Goal: Task Accomplishment & Management: Manage account settings

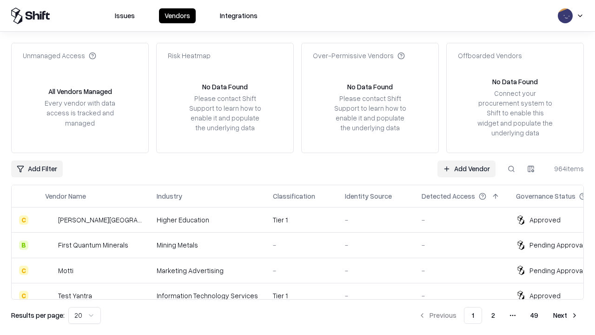
click at [466, 168] on link "Add Vendor" at bounding box center [467, 168] width 58 height 17
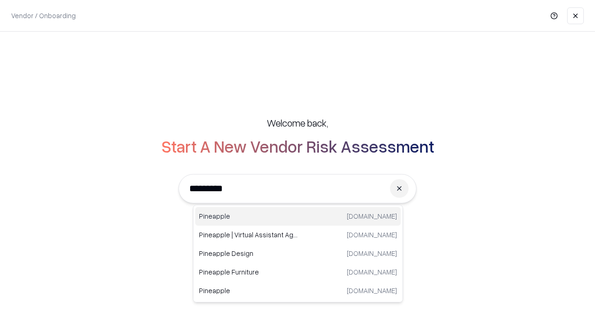
click at [298, 216] on div "Pineapple [DOMAIN_NAME]" at bounding box center [298, 216] width 206 height 19
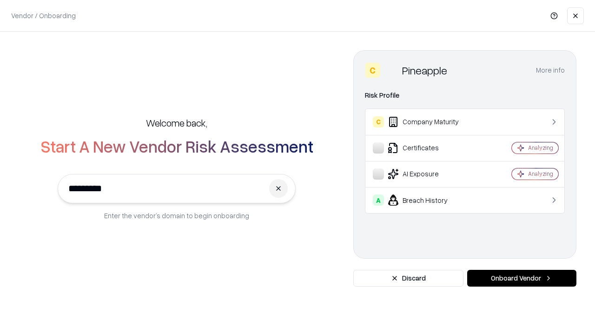
type input "*********"
click at [522, 278] on button "Onboard Vendor" at bounding box center [521, 278] width 109 height 17
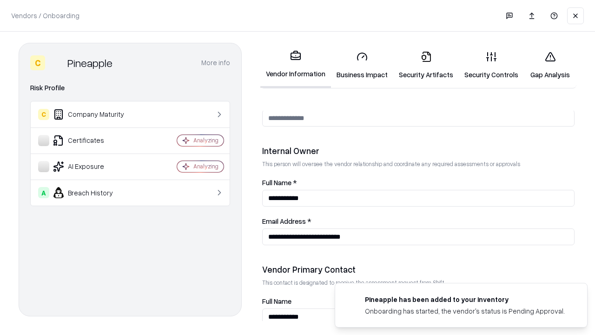
scroll to position [482, 0]
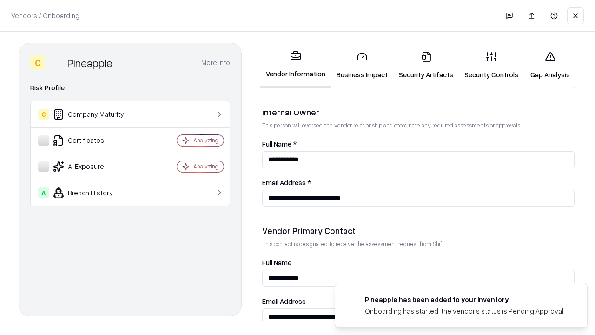
click at [362, 65] on link "Business Impact" at bounding box center [362, 65] width 62 height 43
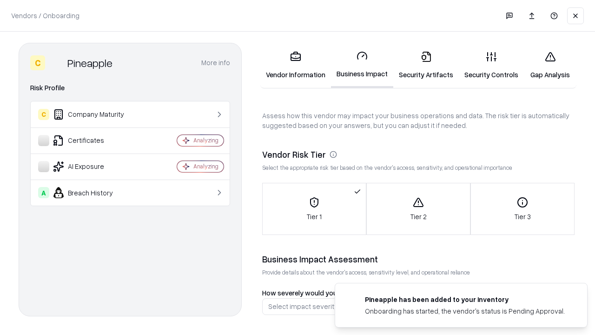
click at [426, 65] on link "Security Artifacts" at bounding box center [426, 65] width 66 height 43
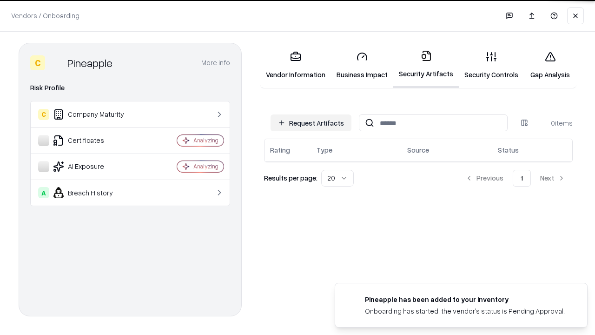
click at [311, 123] on button "Request Artifacts" at bounding box center [311, 122] width 81 height 17
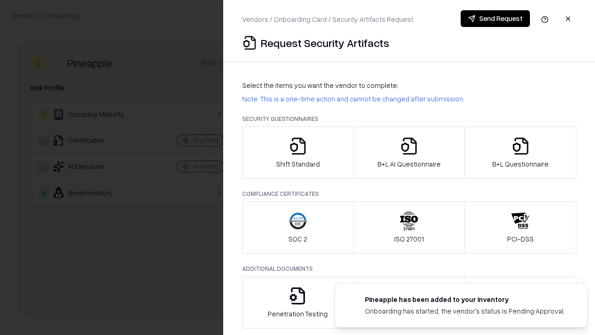
click at [298, 153] on icon "button" at bounding box center [298, 146] width 19 height 19
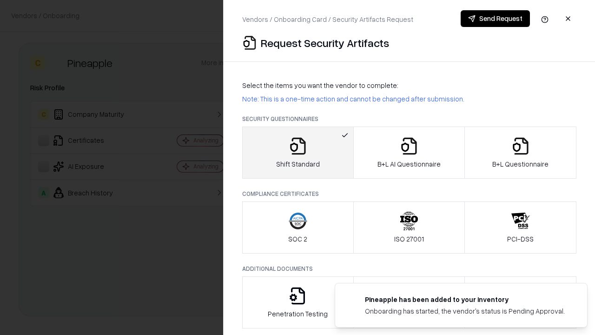
click at [495, 19] on button "Send Request" at bounding box center [495, 18] width 69 height 17
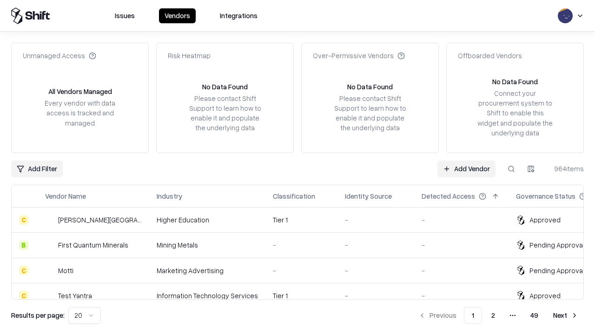
click at [512, 168] on button at bounding box center [511, 168] width 17 height 17
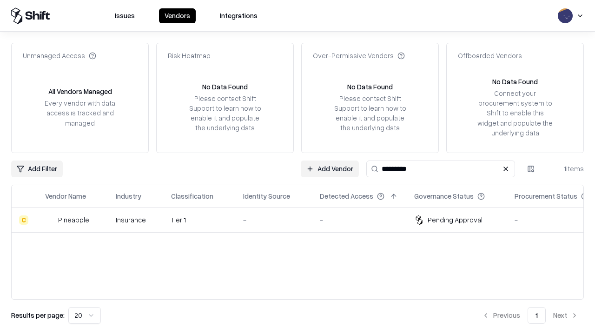
type input "*********"
click at [303, 220] on div "-" at bounding box center [274, 220] width 62 height 10
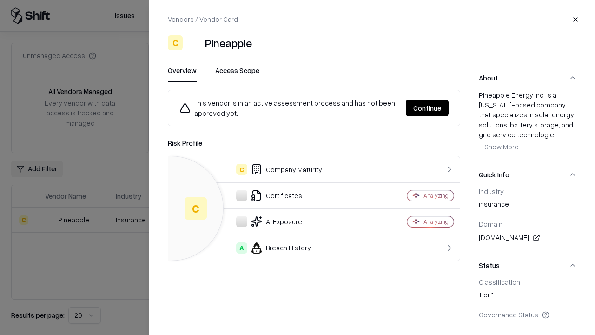
click at [427, 108] on button "Continue" at bounding box center [427, 108] width 43 height 17
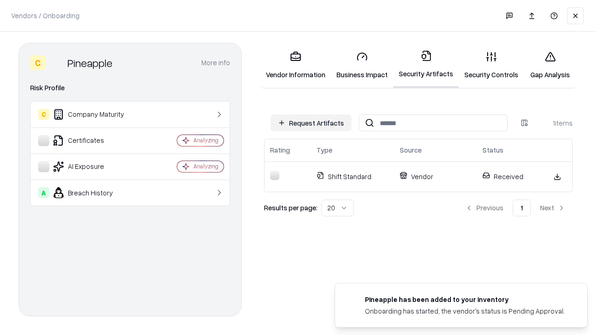
click at [550, 65] on link "Gap Analysis" at bounding box center [550, 65] width 53 height 43
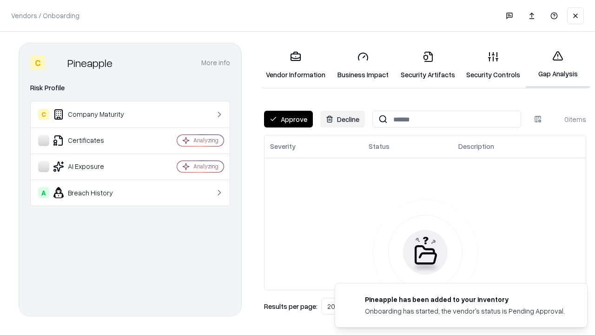
click at [288, 119] on button "Approve" at bounding box center [288, 119] width 49 height 17
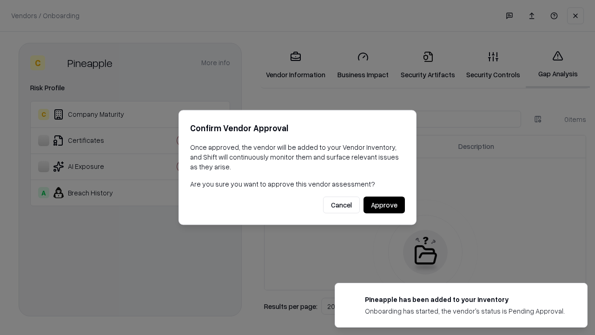
click at [384, 205] on button "Approve" at bounding box center [384, 205] width 41 height 17
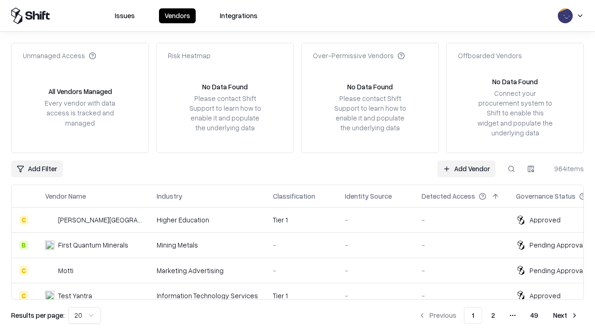
type input "*********"
click at [466, 168] on link "Add Vendor" at bounding box center [467, 168] width 58 height 17
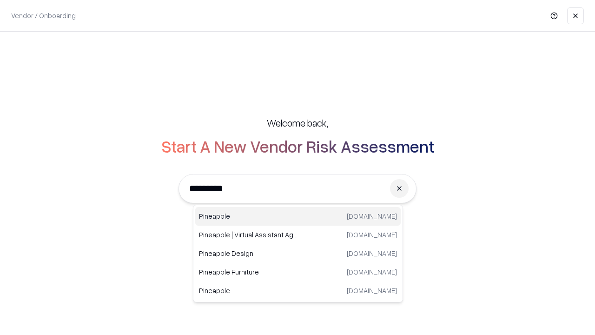
click at [298, 216] on div "Pineapple [DOMAIN_NAME]" at bounding box center [298, 216] width 206 height 19
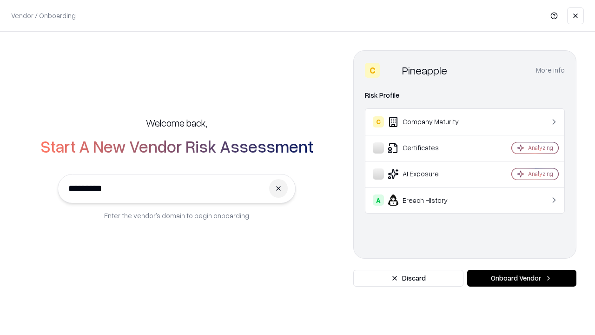
type input "*********"
click at [522, 278] on button "Onboard Vendor" at bounding box center [521, 278] width 109 height 17
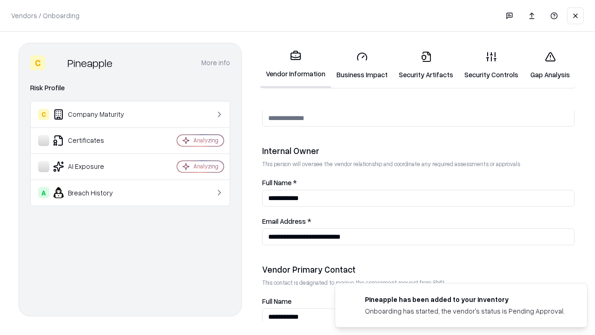
scroll to position [482, 0]
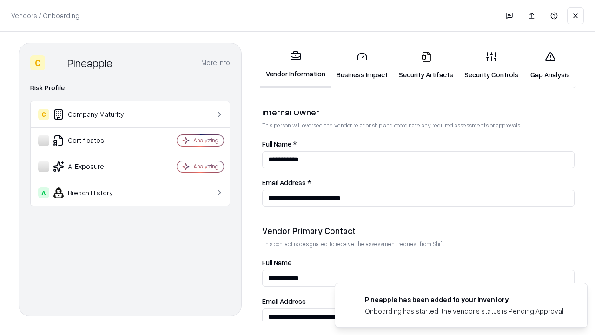
click at [550, 65] on link "Gap Analysis" at bounding box center [550, 65] width 53 height 43
